Goal: Find contact information: Find contact information

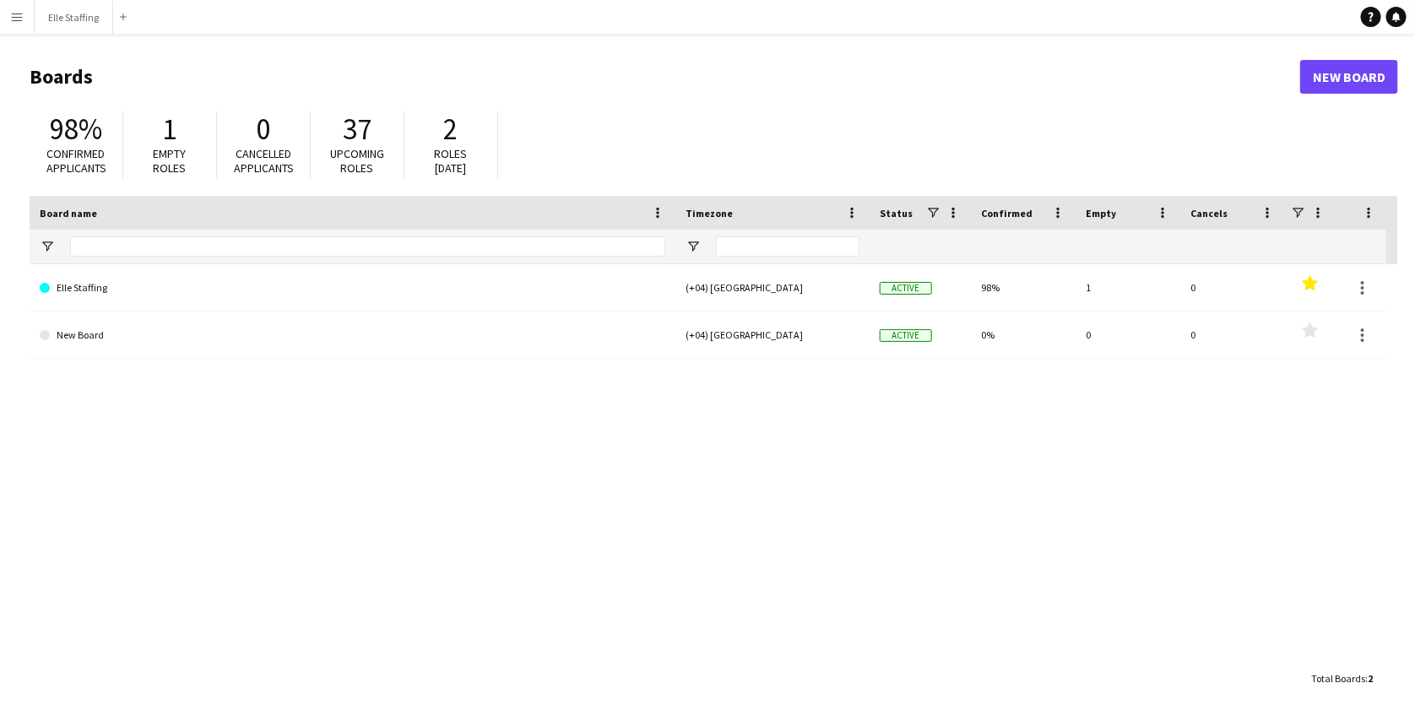
click at [28, 19] on button "Menu" at bounding box center [17, 17] width 34 height 34
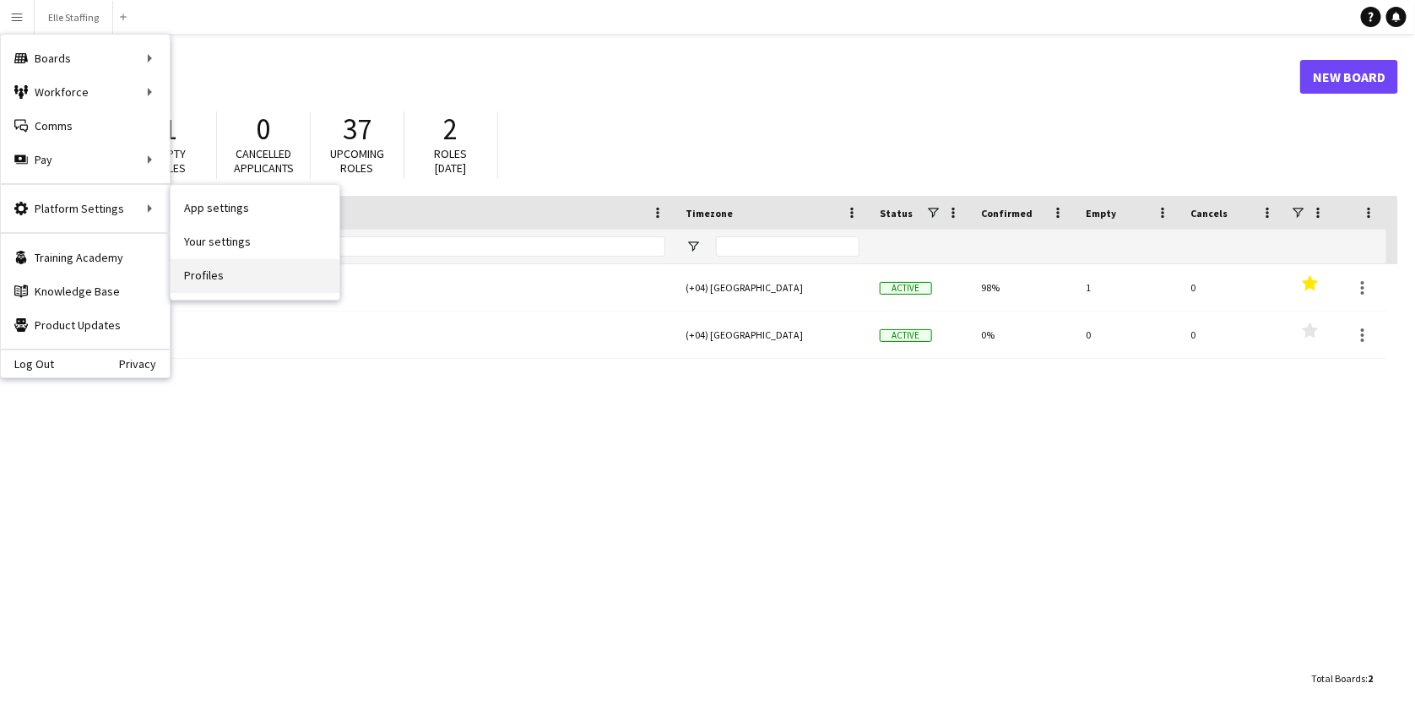
click at [208, 277] on link "Profiles" at bounding box center [254, 276] width 169 height 34
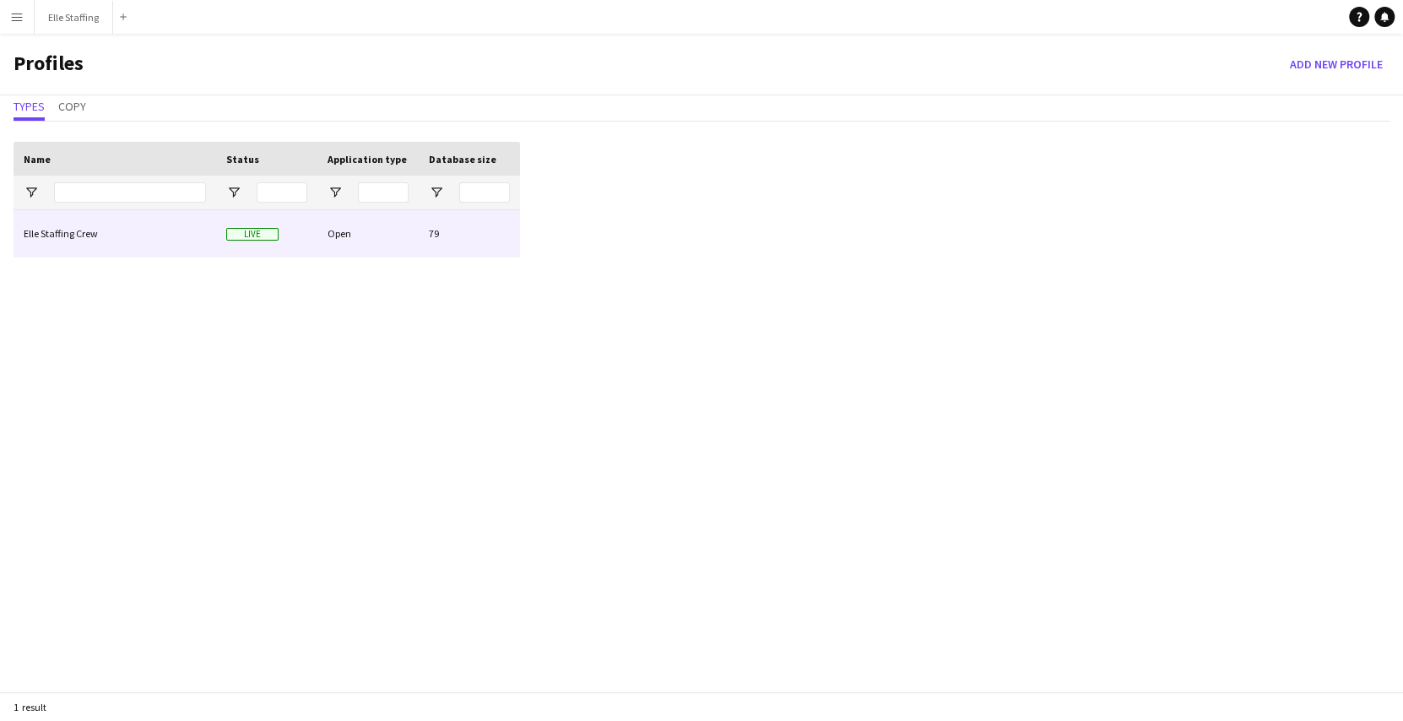
click at [179, 247] on div "Elle Staffing Crew" at bounding box center [115, 233] width 203 height 46
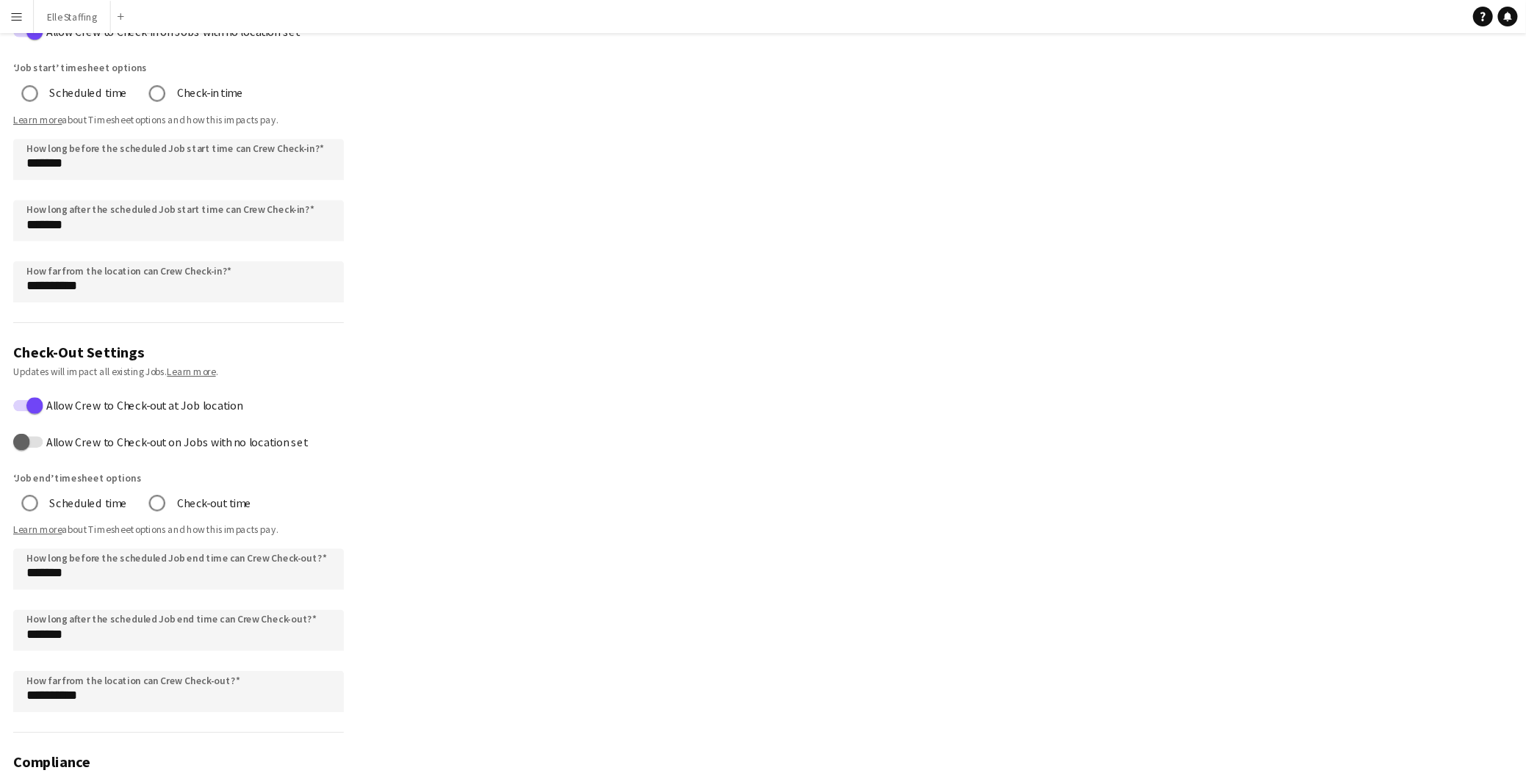
scroll to position [637, 0]
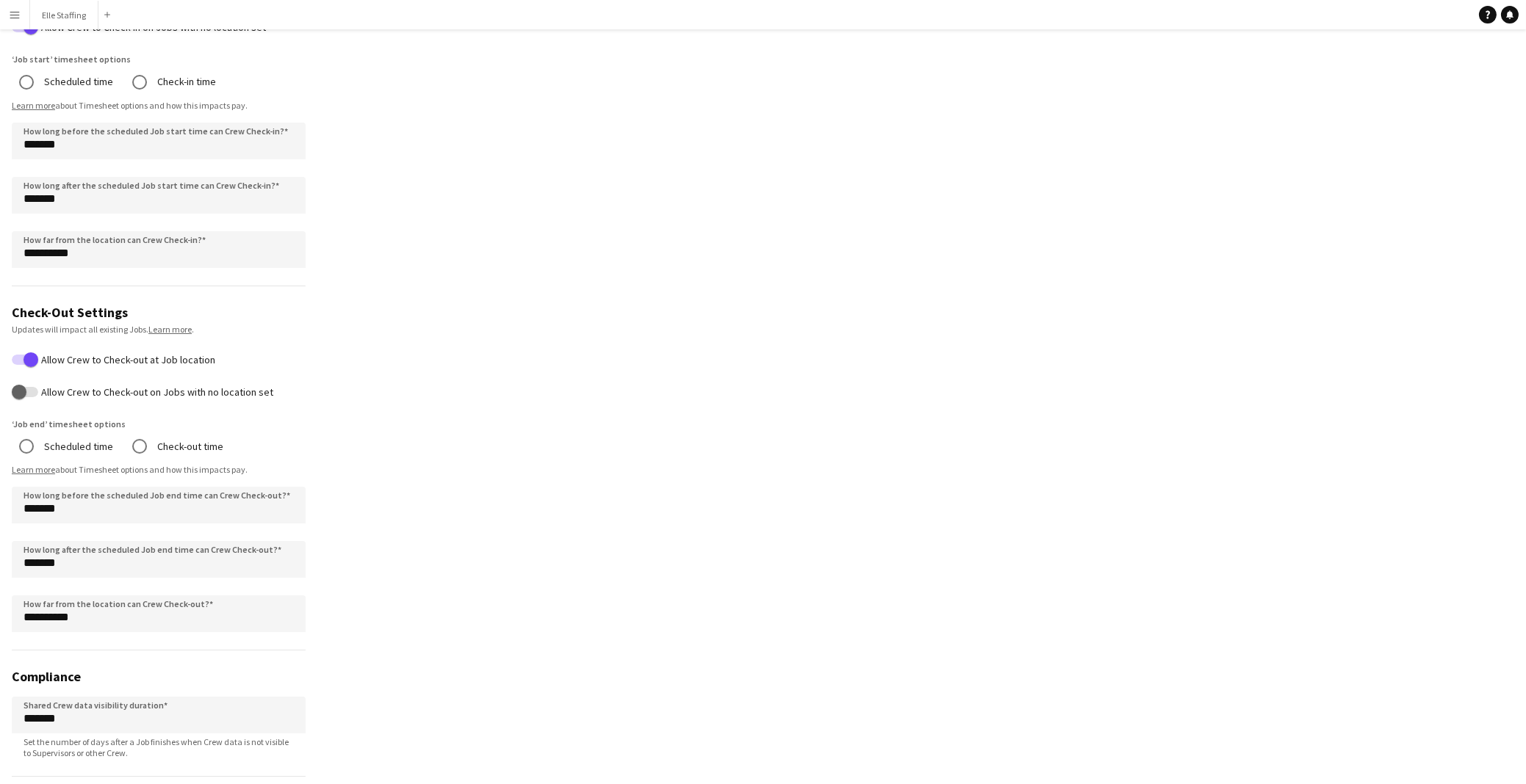
drag, startPoint x: 1210, startPoint y: 0, endPoint x: 877, endPoint y: 266, distance: 426.2
click at [877, 266] on app-profile-settings "**********" at bounding box center [763, 137] width 1526 height 1432
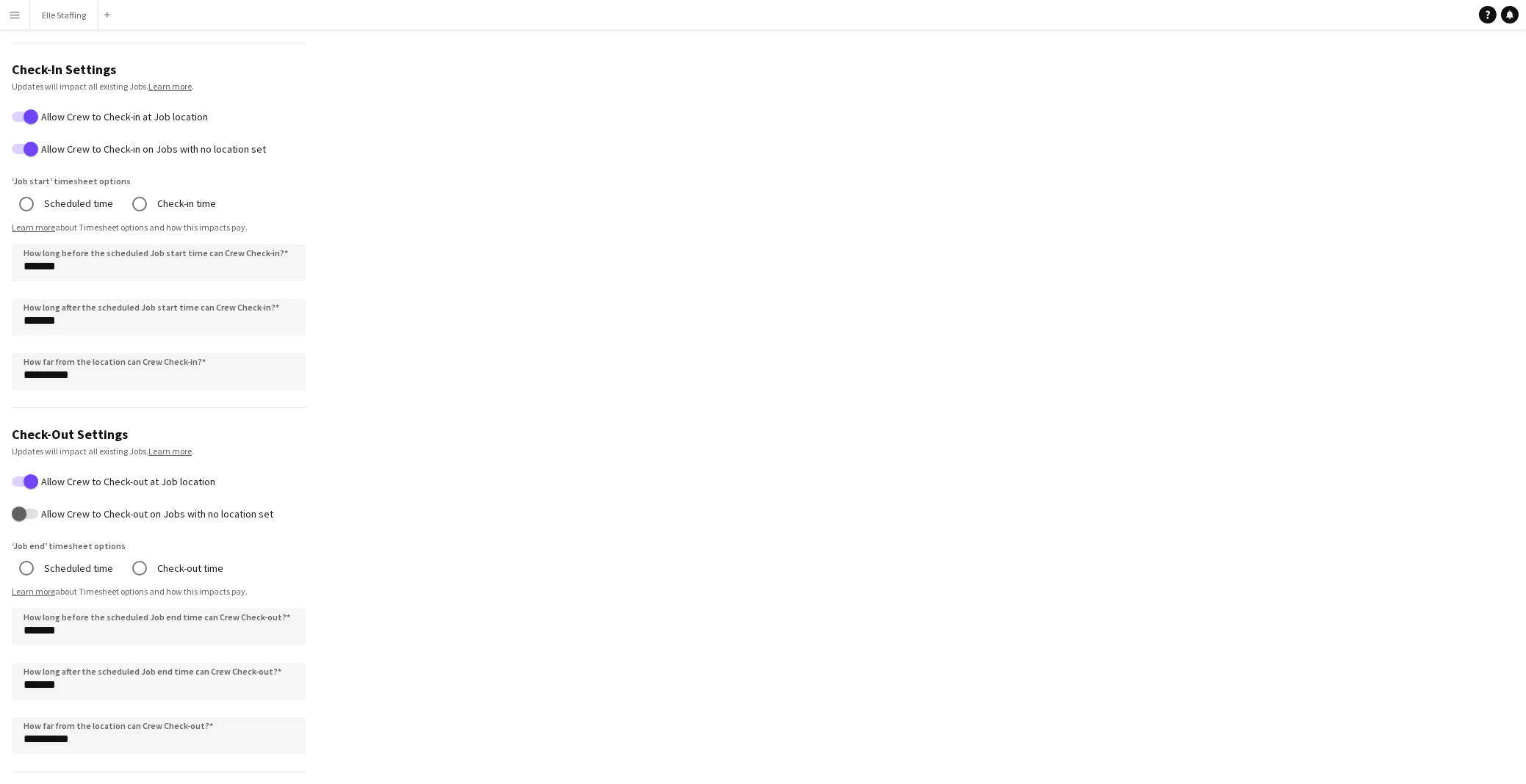
scroll to position [516, 0]
click at [62, 27] on button "Elle Staffing Close" at bounding box center [64, 15] width 68 height 29
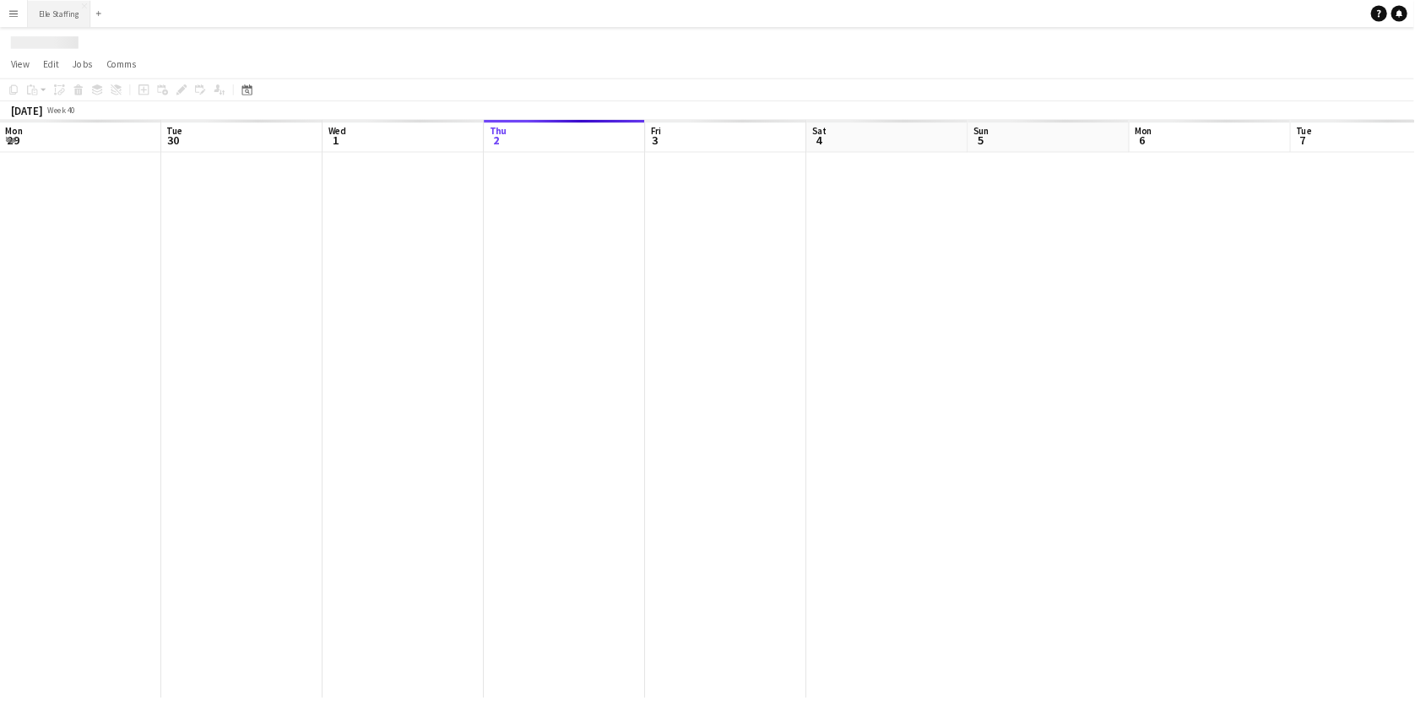
scroll to position [0, 403]
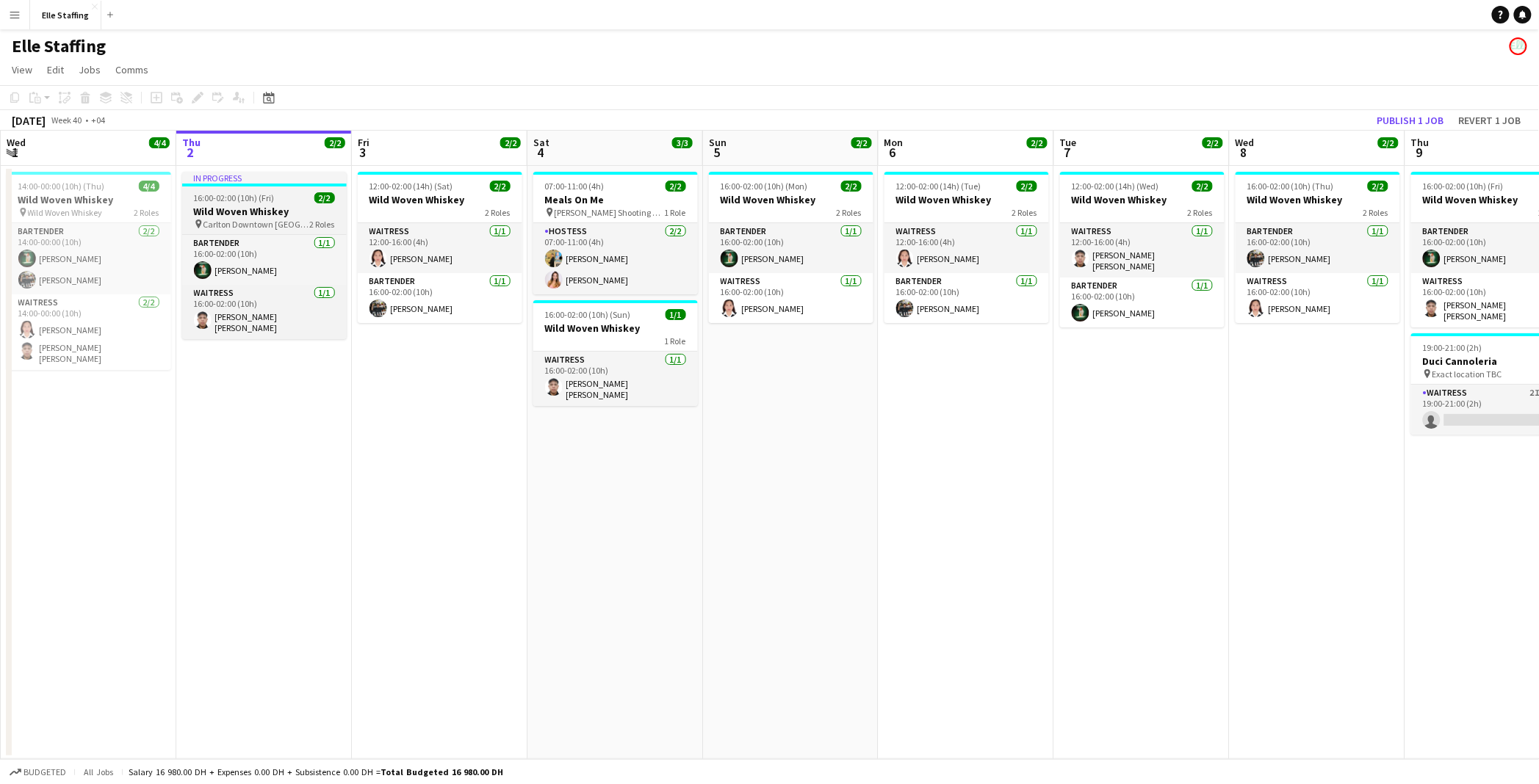
click at [285, 206] on h3 "Wild Woven Whiskey" at bounding box center [264, 211] width 165 height 13
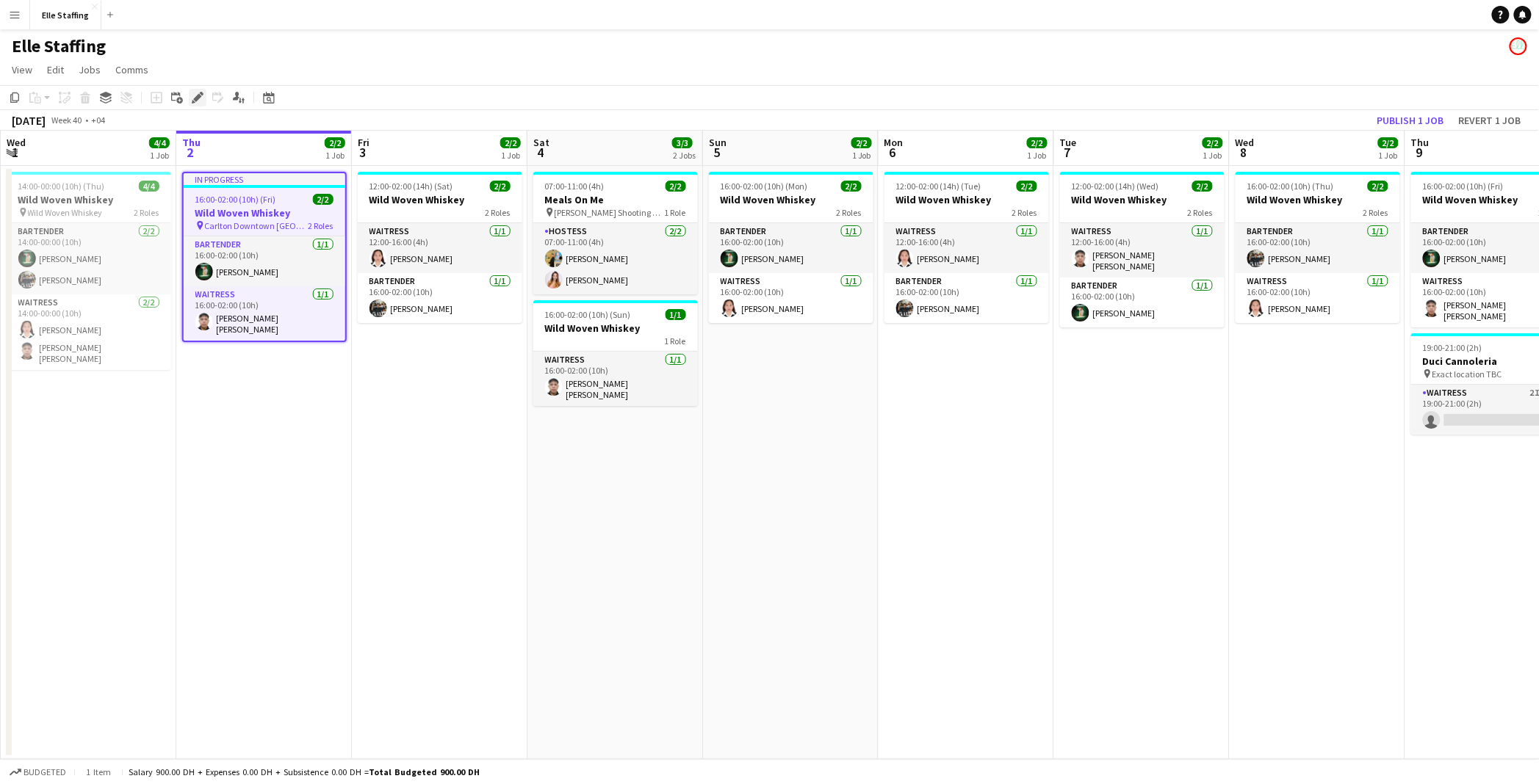
click at [192, 97] on icon "Edit" at bounding box center [198, 98] width 12 height 12
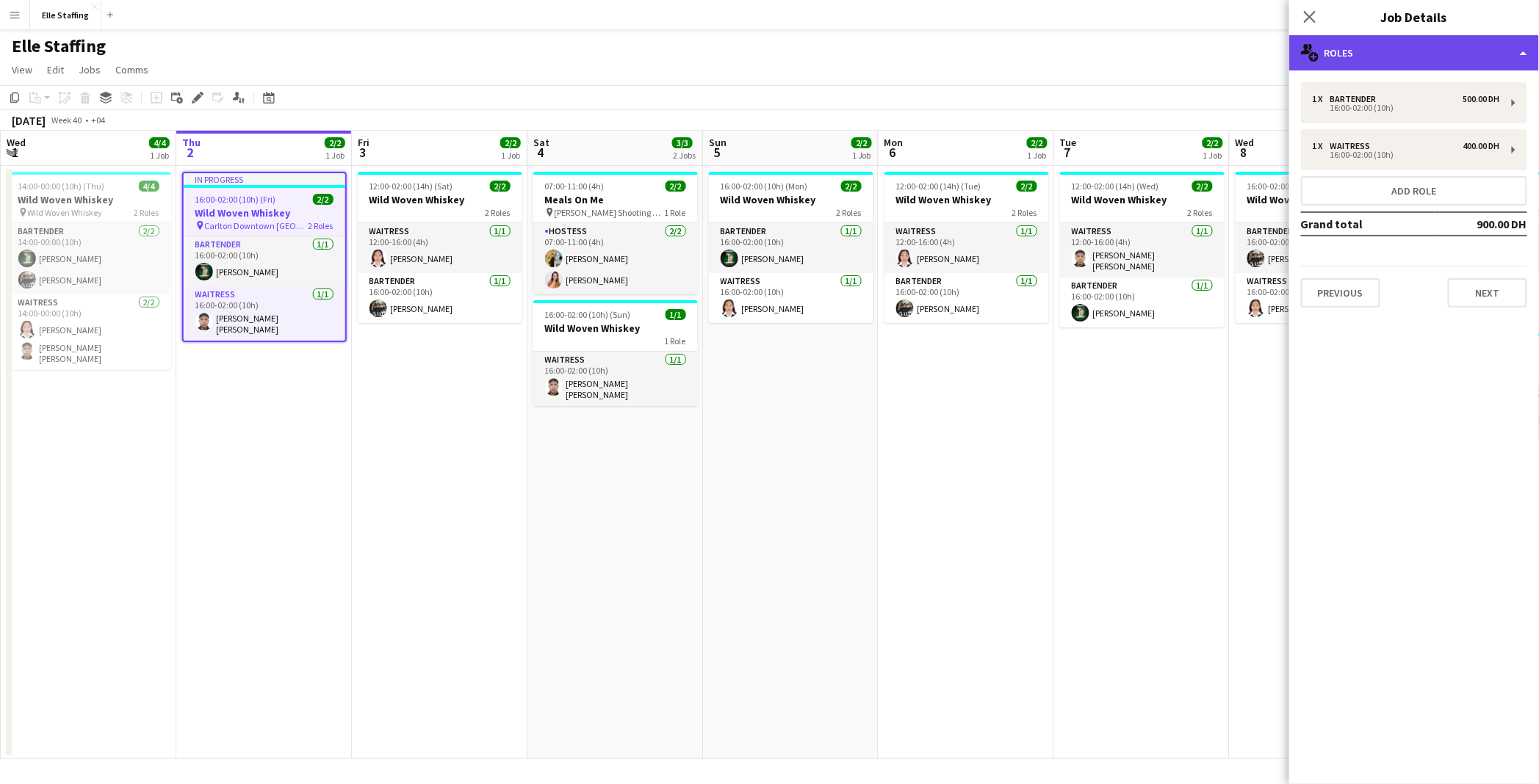
click at [1231, 59] on div "multiple-users-add Roles" at bounding box center [1414, 53] width 250 height 36
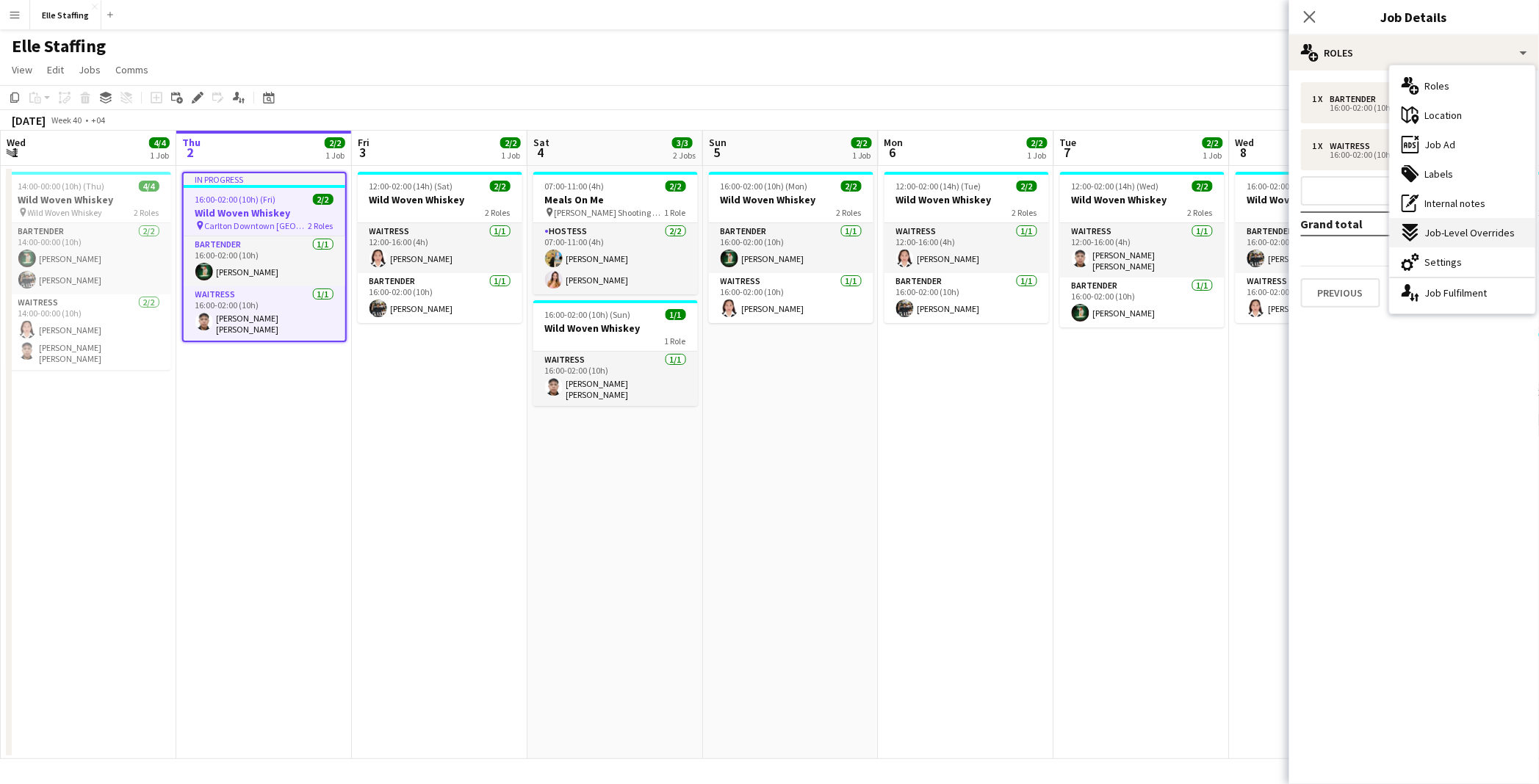
click at [1231, 233] on span "Job-Level Overrides" at bounding box center [1470, 232] width 91 height 13
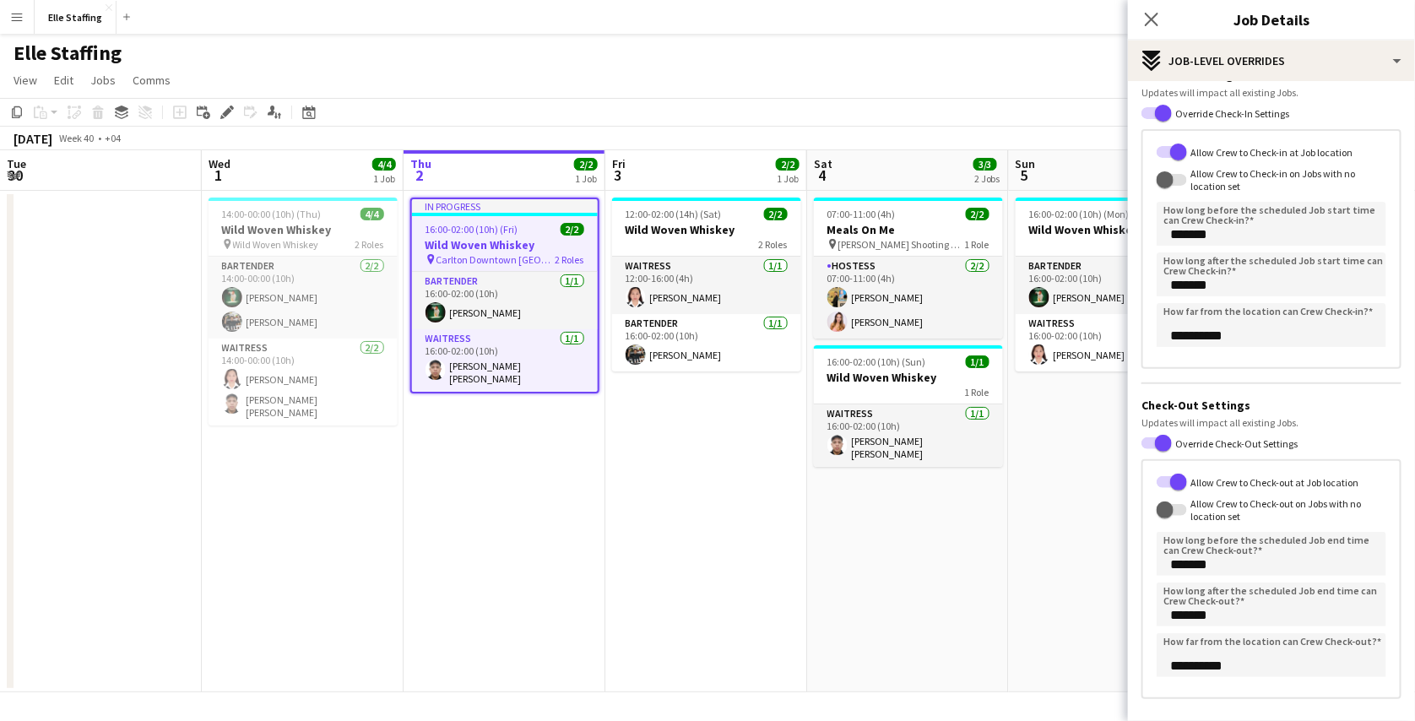
scroll to position [81, 0]
click at [1348, 91] on div "Updates will impact all existing Jobs." at bounding box center [1271, 92] width 260 height 13
click at [526, 293] on app-card-role "Bartender [DATE] 16:00-02:00 (10h) [PERSON_NAME]" at bounding box center [505, 300] width 186 height 57
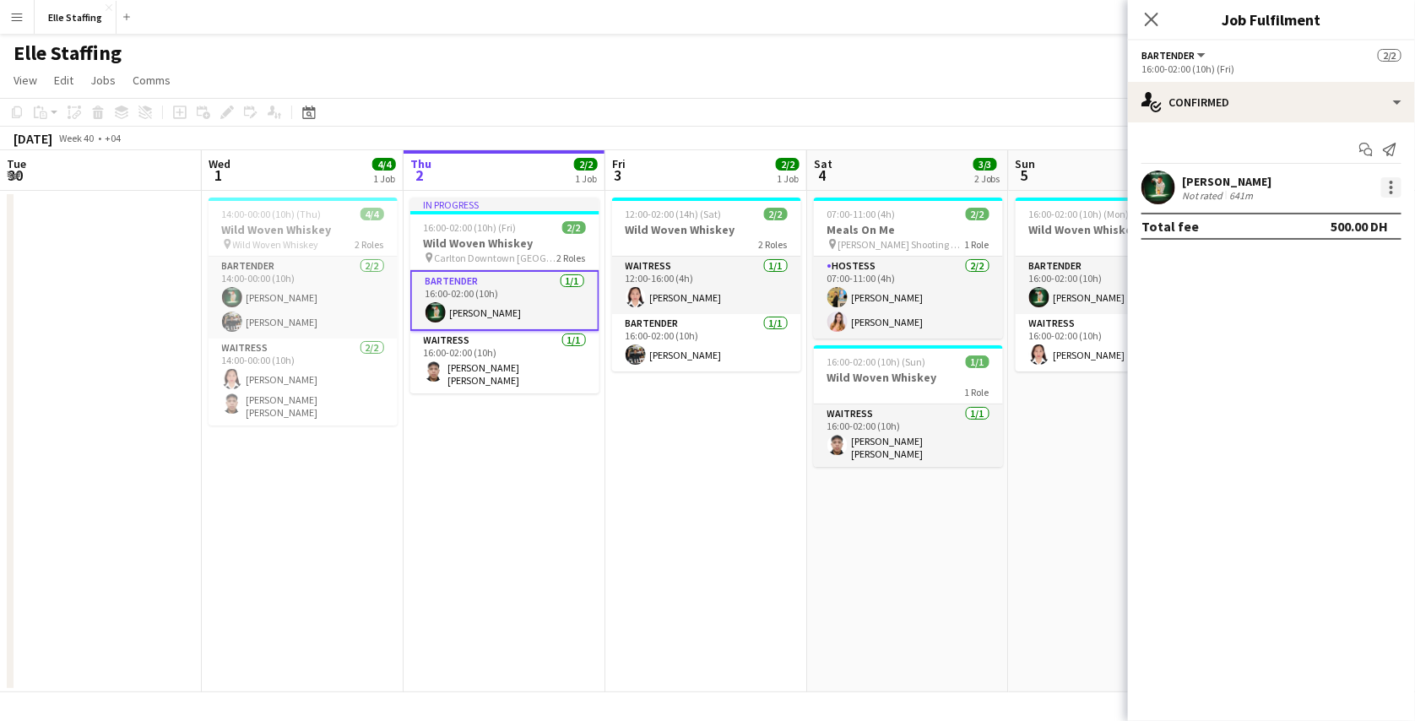
click at [1390, 187] on div at bounding box center [1390, 187] width 3 height 3
click at [1222, 202] on div at bounding box center [707, 360] width 1415 height 721
click at [1218, 189] on div "Not rated" at bounding box center [1204, 195] width 44 height 13
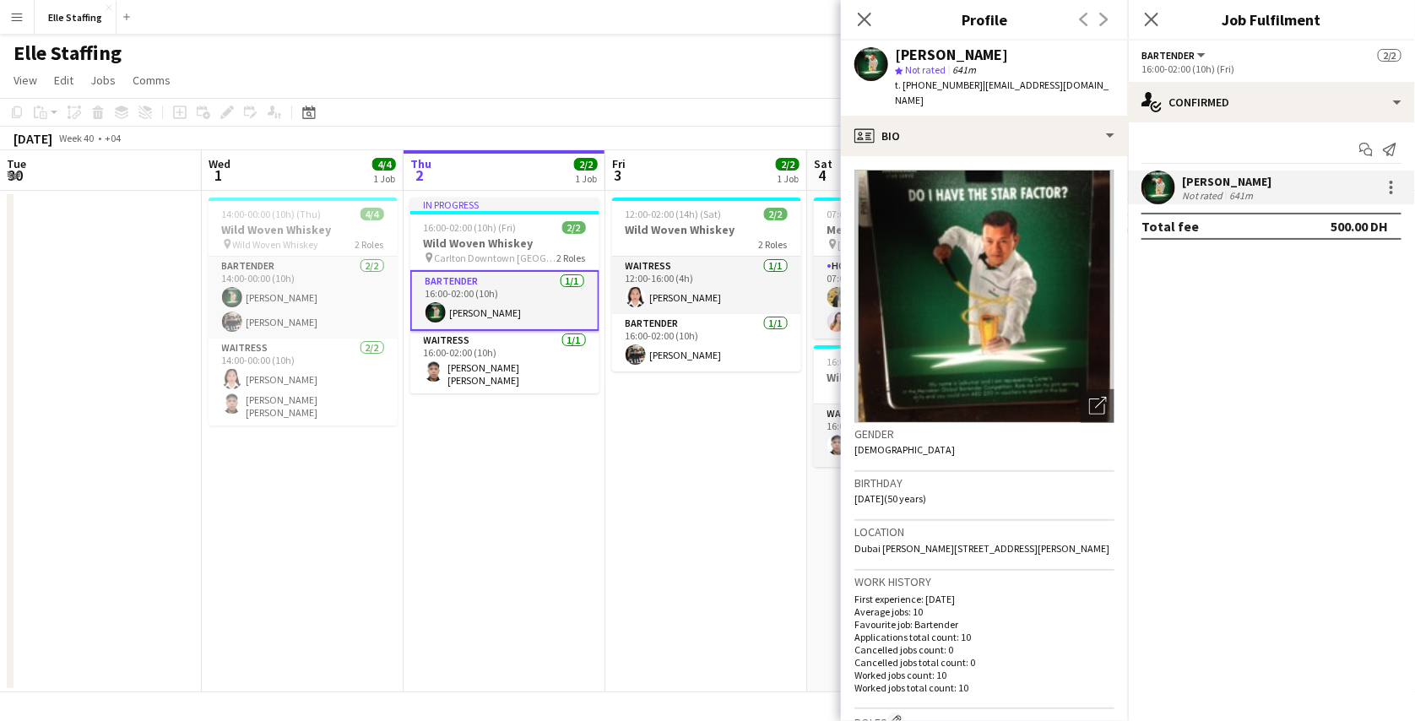
click at [1030, 83] on span "| [EMAIL_ADDRESS][DOMAIN_NAME]" at bounding box center [1002, 92] width 214 height 28
drag, startPoint x: 1082, startPoint y: 89, endPoint x: 976, endPoint y: 88, distance: 106.4
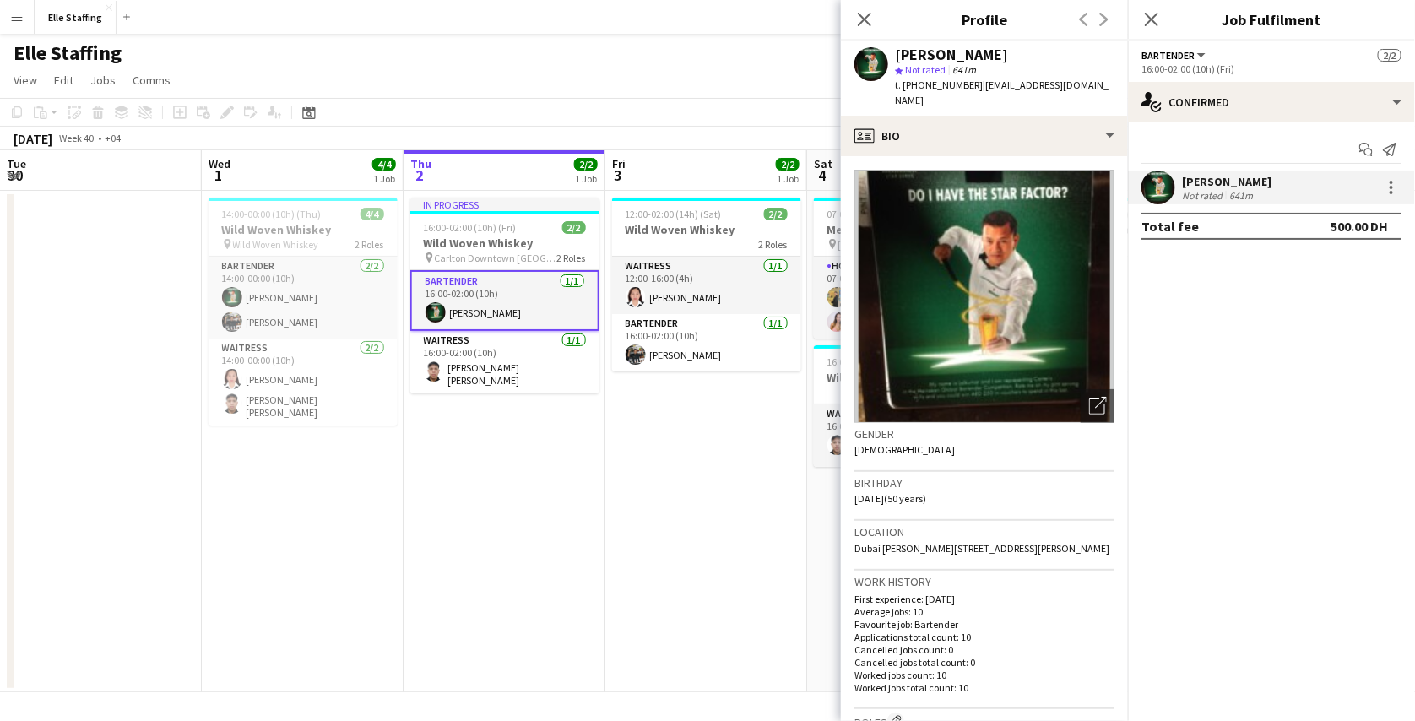
click at [976, 88] on span "| [EMAIL_ADDRESS][DOMAIN_NAME]" at bounding box center [1002, 92] width 214 height 28
copy span "[EMAIL_ADDRESS][DOMAIN_NAME]"
click at [11, 12] on app-icon "Menu" at bounding box center [17, 17] width 14 height 14
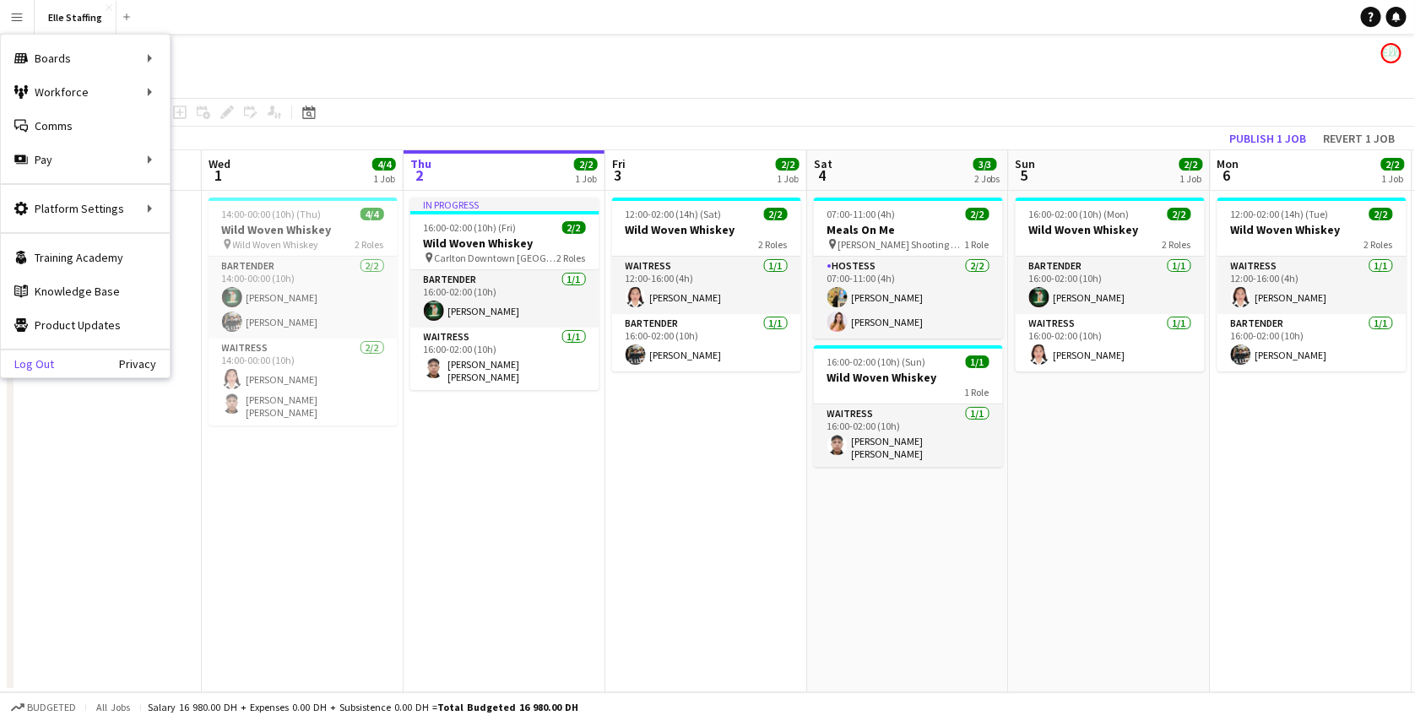
click at [38, 368] on link "Log Out" at bounding box center [27, 364] width 53 height 14
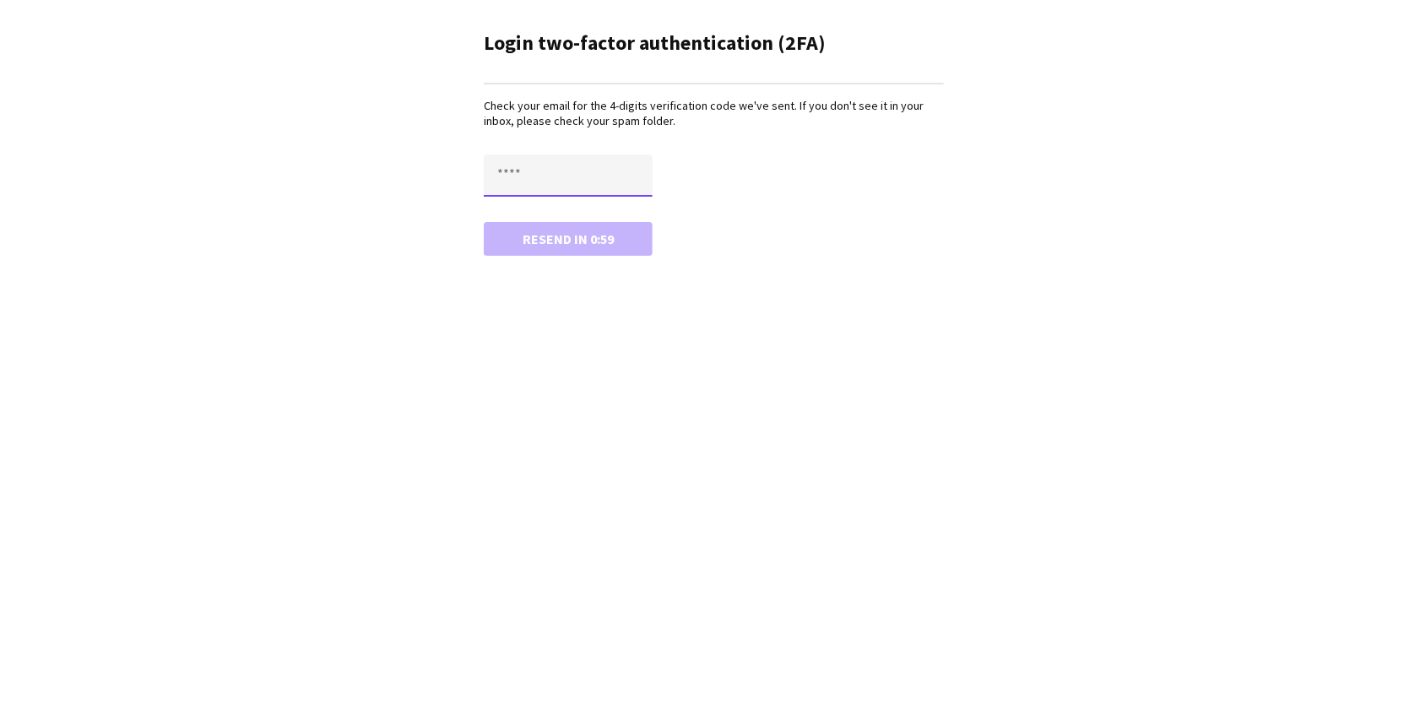
click at [546, 158] on input "text" at bounding box center [568, 175] width 169 height 42
paste input "****"
type input "****"
click at [484, 222] on button "Confirm" at bounding box center [568, 239] width 169 height 34
